Goal: Task Accomplishment & Management: Manage account settings

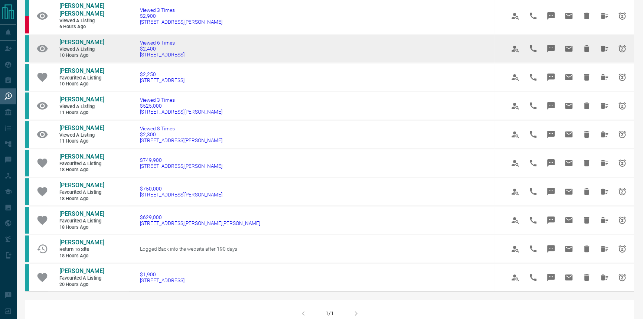
scroll to position [270, 0]
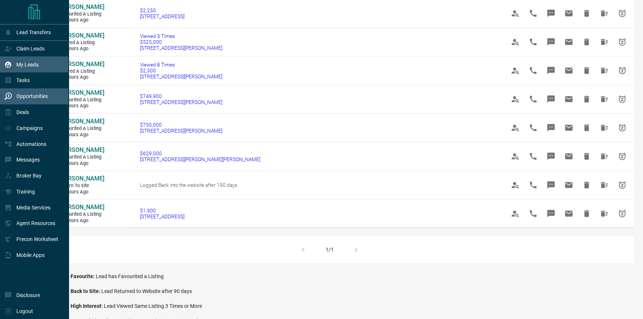
drag, startPoint x: 41, startPoint y: 64, endPoint x: 0, endPoint y: 68, distance: 41.1
click at [41, 64] on div "My Leads" at bounding box center [34, 64] width 69 height 16
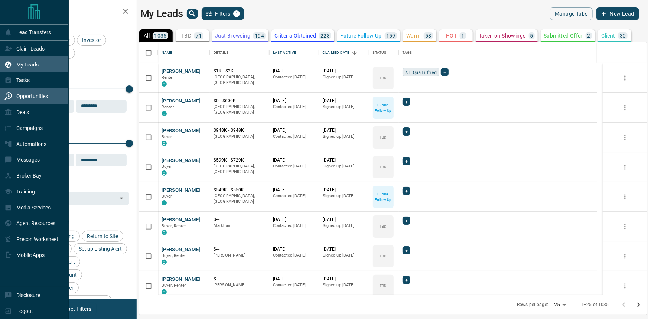
scroll to position [248, 503]
click at [51, 92] on div "Opportunities" at bounding box center [34, 96] width 69 height 16
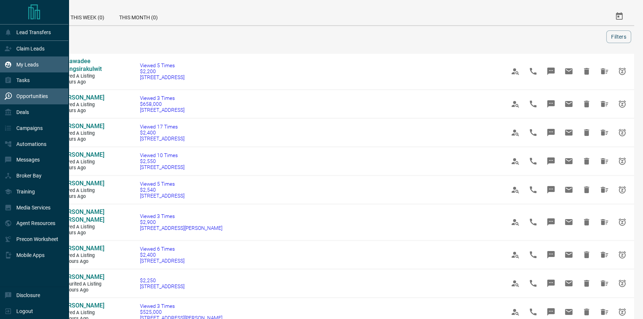
click at [11, 64] on icon at bounding box center [7, 64] width 7 height 7
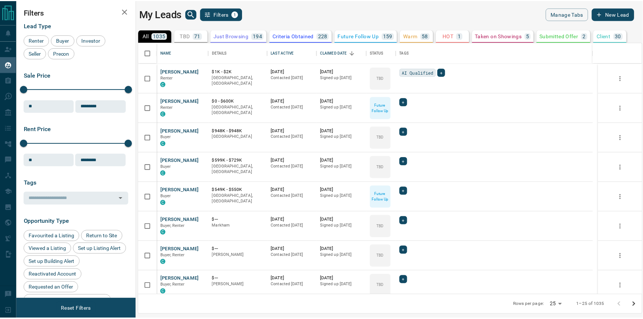
scroll to position [248, 503]
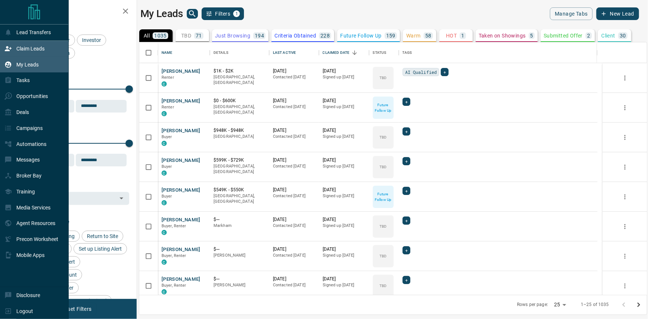
click at [12, 45] on icon at bounding box center [7, 48] width 7 height 7
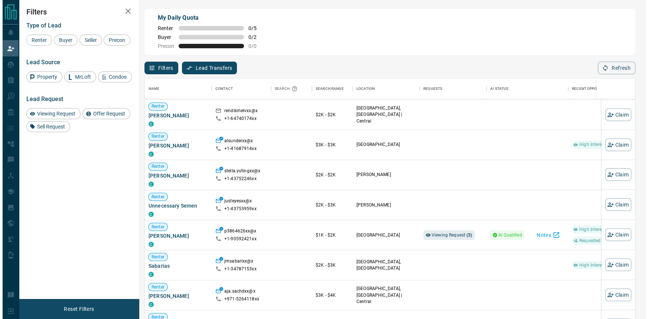
scroll to position [338, 0]
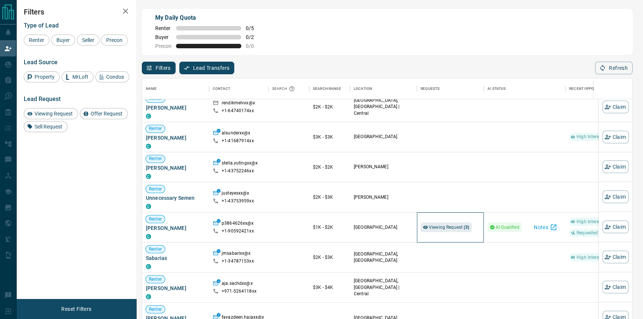
click at [441, 222] on div "Viewing Request ( 3 )" at bounding box center [450, 227] width 59 height 30
click at [438, 227] on span "Viewing Request ( 3 )" at bounding box center [449, 227] width 41 height 5
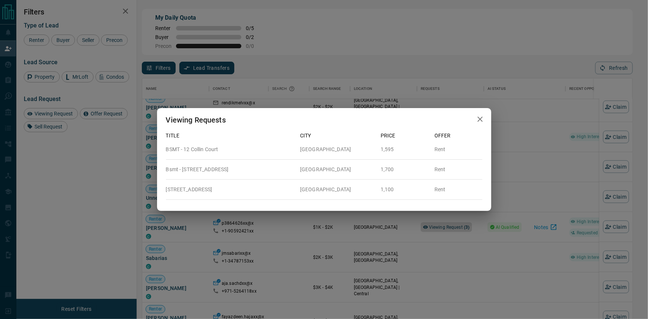
scroll to position [238, 485]
click at [469, 123] on div "Viewing Requests" at bounding box center [324, 120] width 334 height 24
click at [476, 123] on icon "button" at bounding box center [480, 119] width 9 height 9
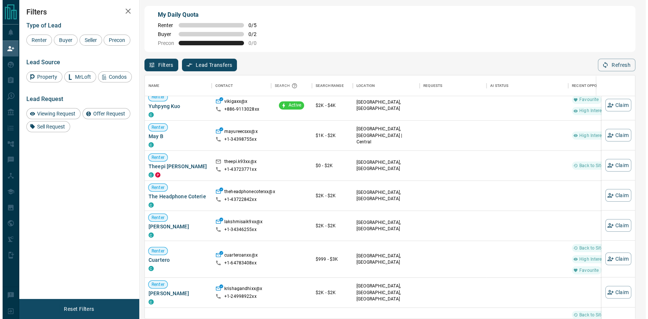
scroll to position [986, 0]
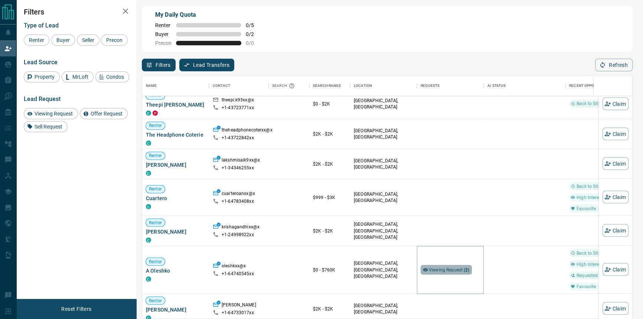
click at [445, 273] on div "Viewing Request ( 2 )" at bounding box center [446, 270] width 51 height 10
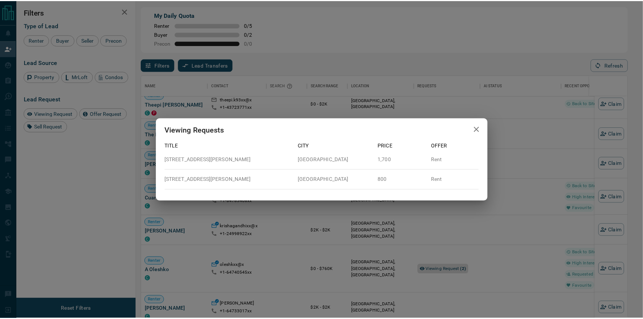
scroll to position [238, 485]
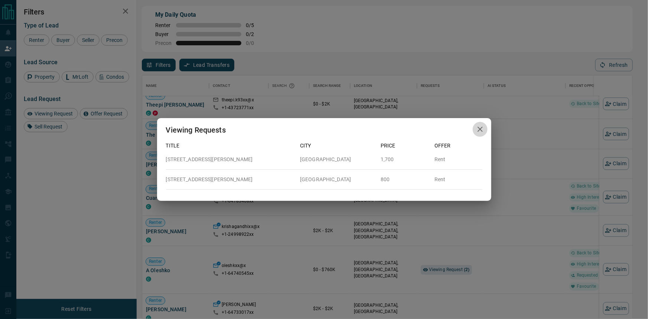
click at [478, 129] on icon "button" at bounding box center [480, 129] width 9 height 9
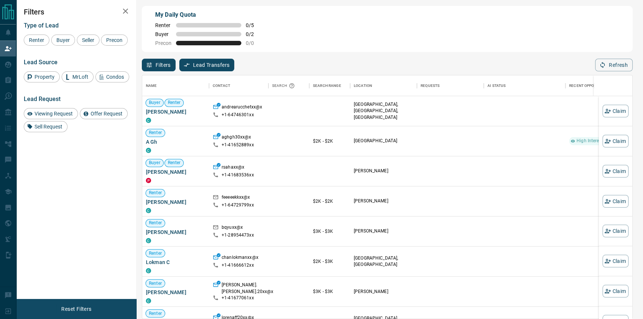
scroll to position [238, 485]
click at [188, 118] on div "C" at bounding box center [175, 120] width 59 height 6
drag, startPoint x: 192, startPoint y: 113, endPoint x: 144, endPoint y: 115, distance: 47.2
click at [144, 115] on div "Buyer Renter [PERSON_NAME] C" at bounding box center [175, 111] width 67 height 30
copy span "[PERSON_NAME]"
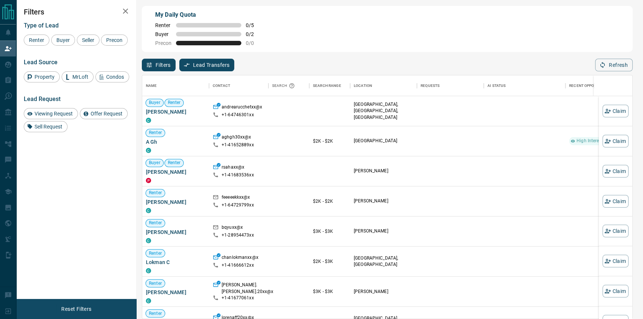
click at [105, 185] on div "Filters Type of Lead Renter Buyer Seller Precon Lead Source Property MrLoft Con…" at bounding box center [76, 149] width 120 height 299
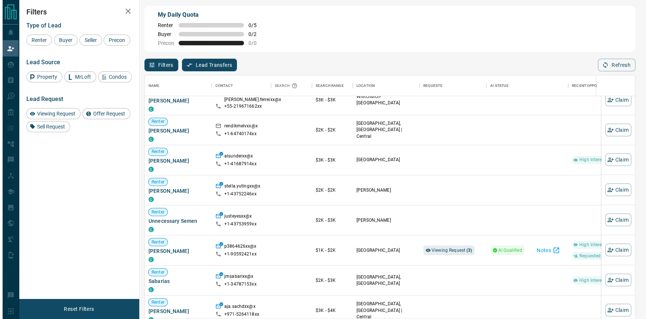
scroll to position [607, 0]
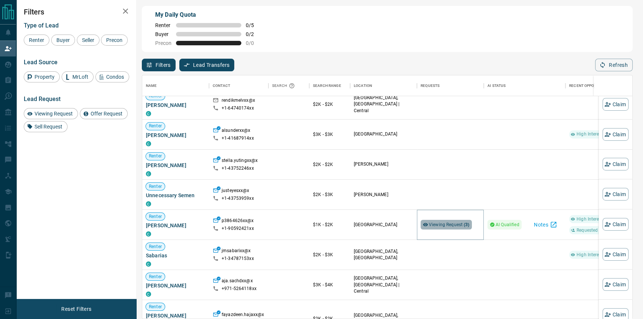
click at [444, 224] on span "Viewing Request ( 3 )" at bounding box center [449, 224] width 41 height 5
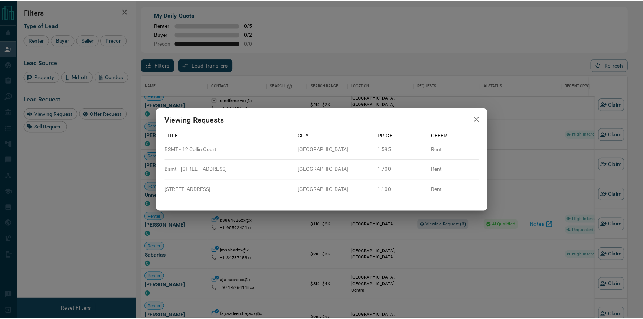
scroll to position [238, 485]
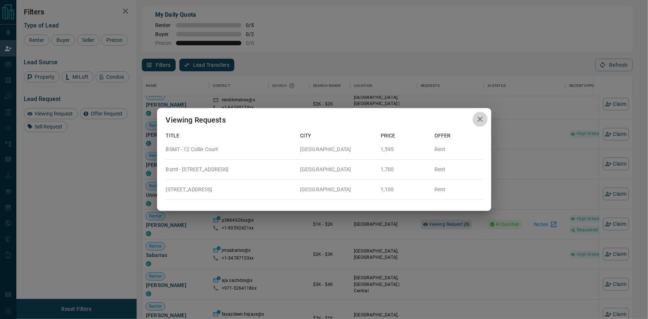
click at [482, 119] on icon "button" at bounding box center [480, 119] width 9 height 9
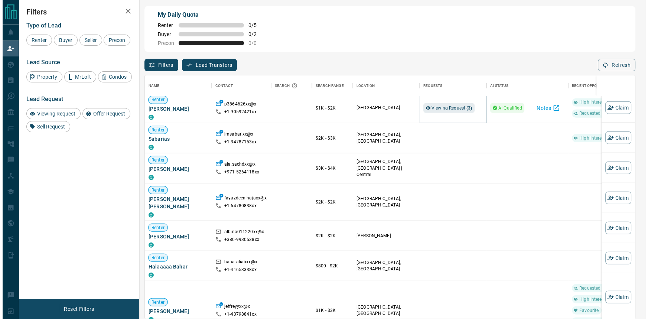
scroll to position [709, 0]
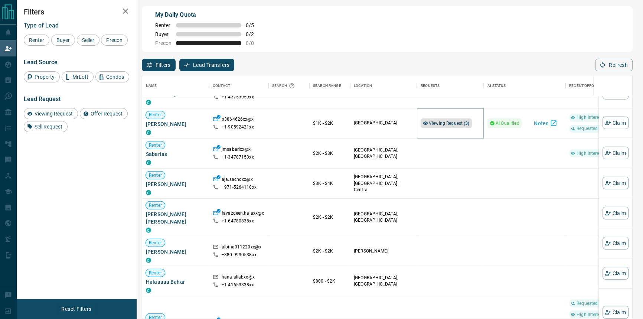
click at [437, 123] on span "Viewing Request ( 3 )" at bounding box center [449, 123] width 41 height 5
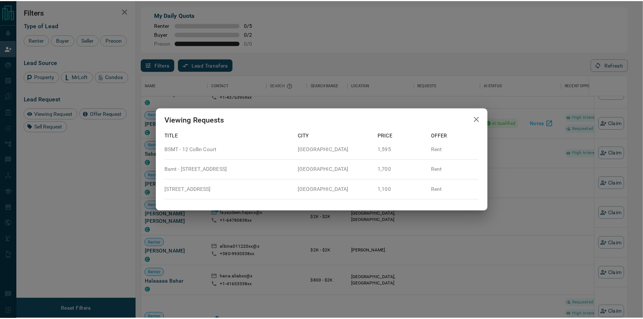
scroll to position [238, 485]
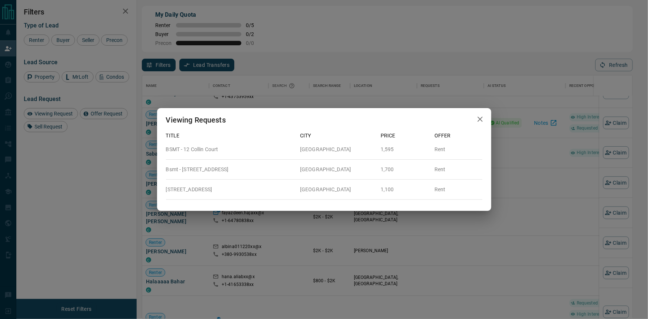
click at [114, 196] on div "Viewing Requests Title City Price Offer BSMT - 12 [GEOGRAPHIC_DATA] 1,595 Rent …" at bounding box center [324, 159] width 648 height 319
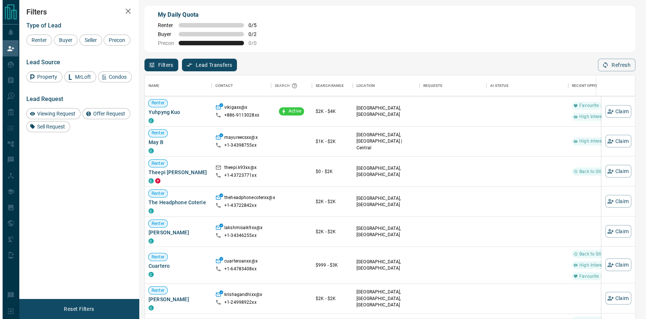
scroll to position [1230, 0]
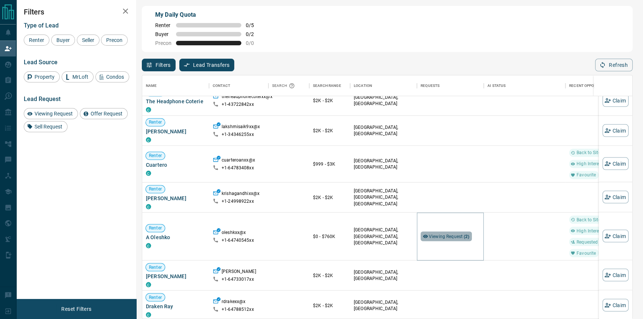
click at [447, 239] on span "Viewing Request ( 2 )" at bounding box center [449, 235] width 41 height 7
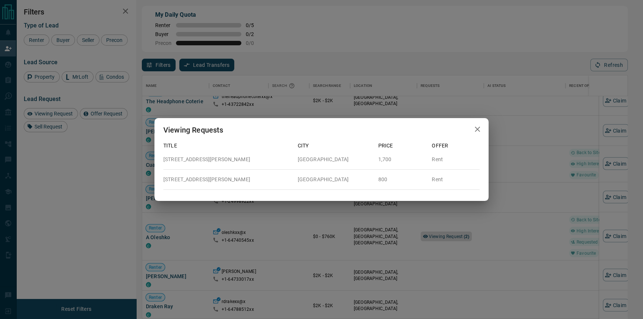
scroll to position [238, 485]
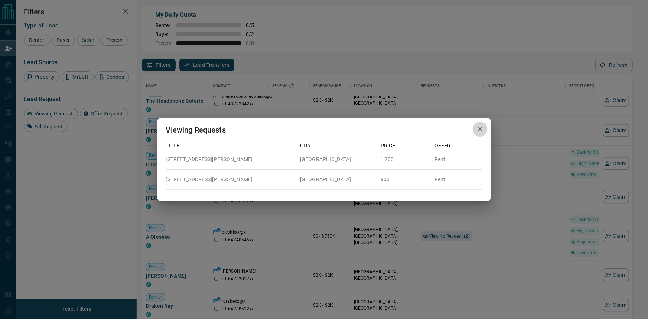
click at [482, 130] on icon "button" at bounding box center [480, 129] width 9 height 9
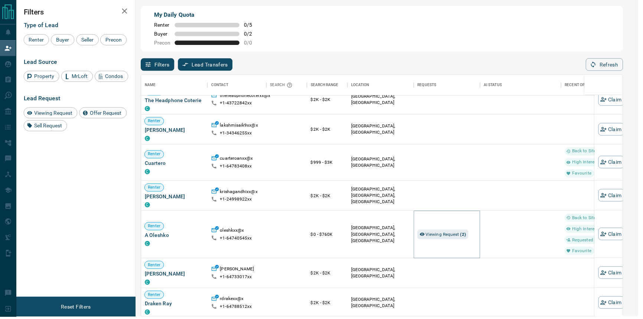
scroll to position [238, 485]
